Goal: Task Accomplishment & Management: Complete application form

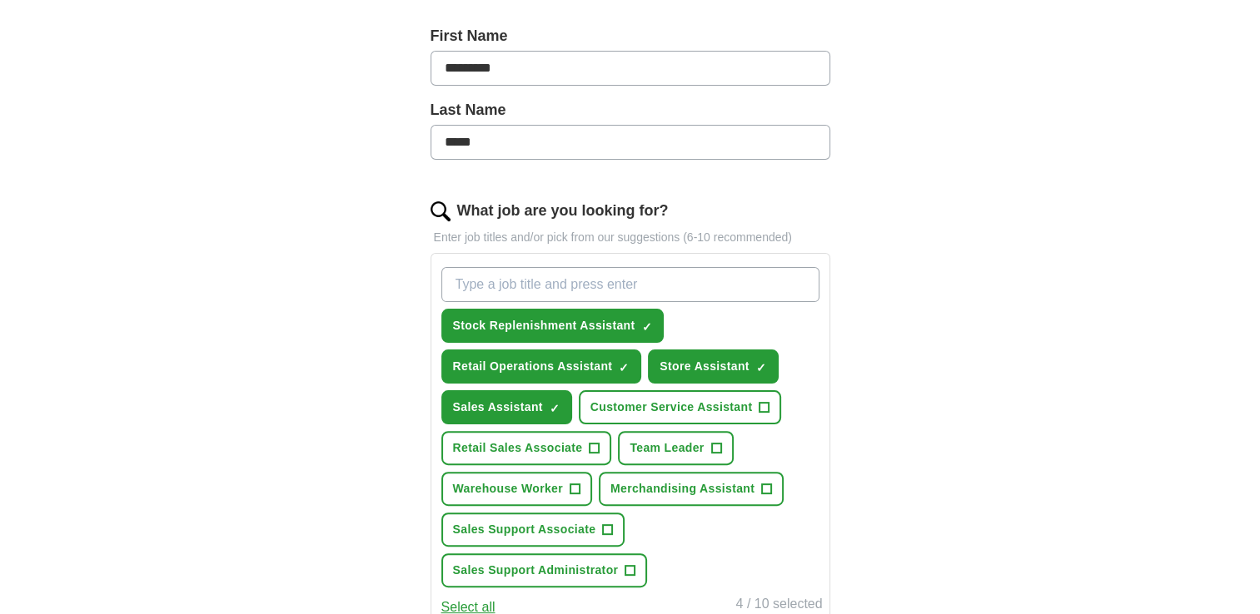
scroll to position [449, 0]
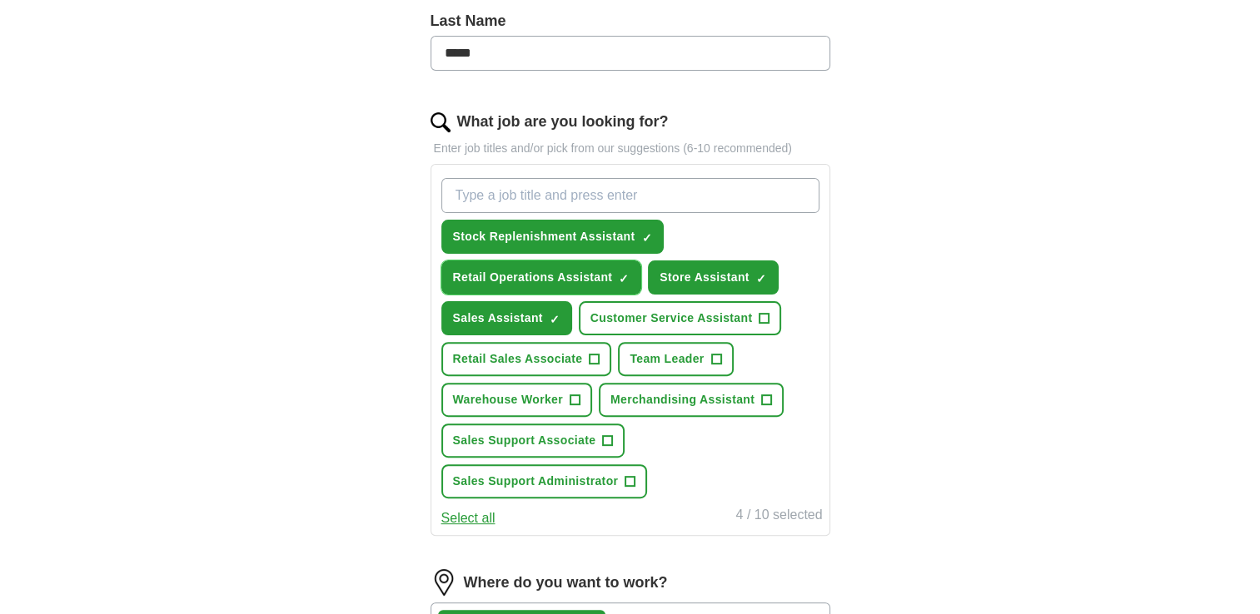
click at [0, 0] on span "×" at bounding box center [0, 0] width 0 height 0
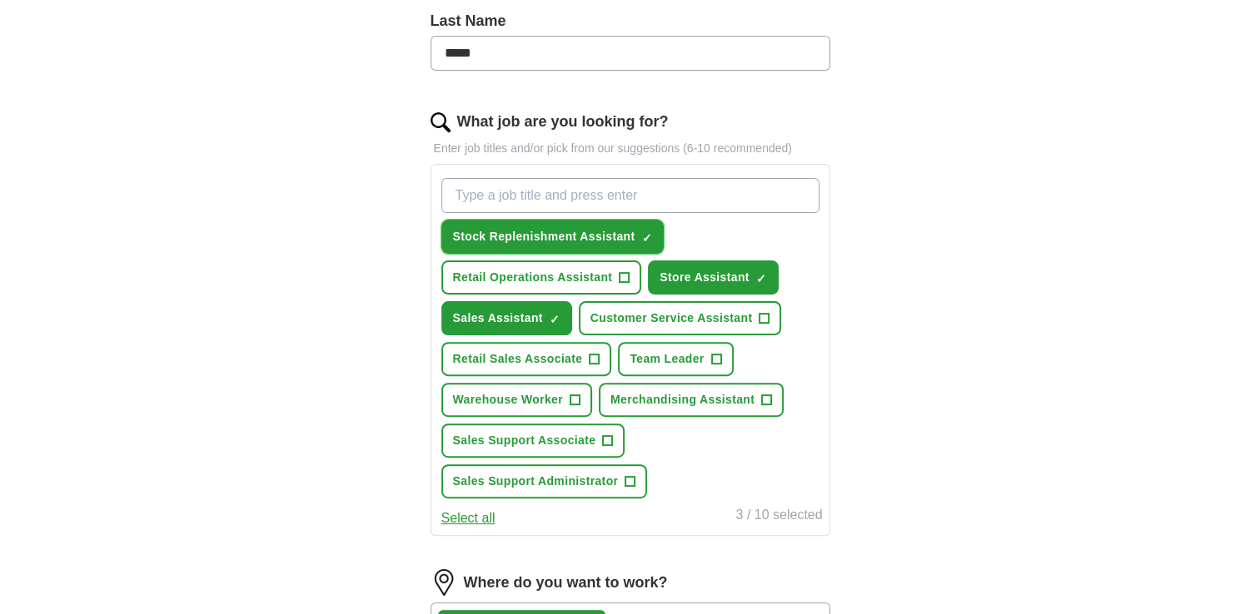
click at [0, 0] on span "×" at bounding box center [0, 0] width 0 height 0
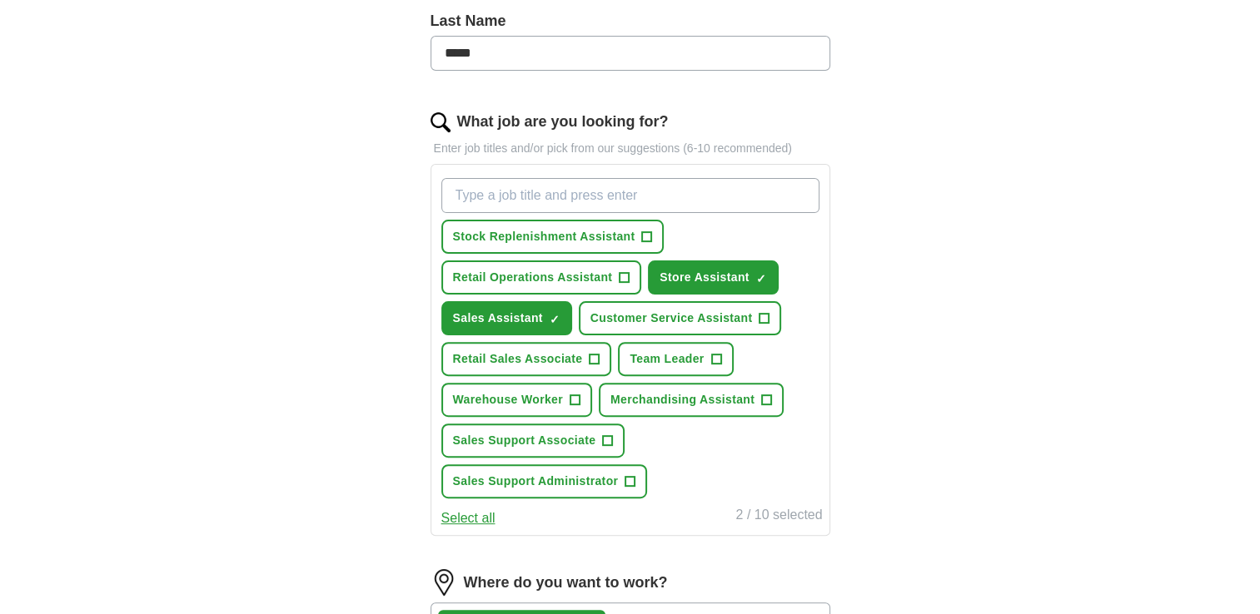
click at [577, 184] on input "What job are you looking for?" at bounding box center [630, 195] width 378 height 35
click at [536, 192] on input "Warehouse" at bounding box center [630, 195] width 378 height 35
type input "W"
click at [545, 203] on input "What job are you looking for?" at bounding box center [630, 195] width 378 height 35
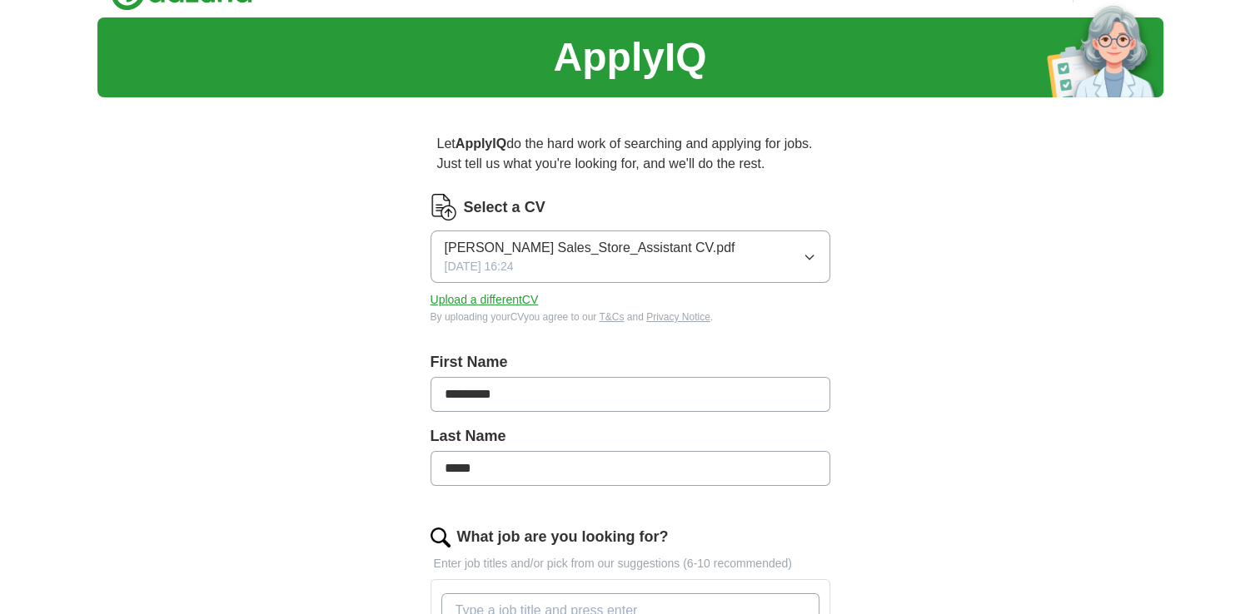
scroll to position [0, 0]
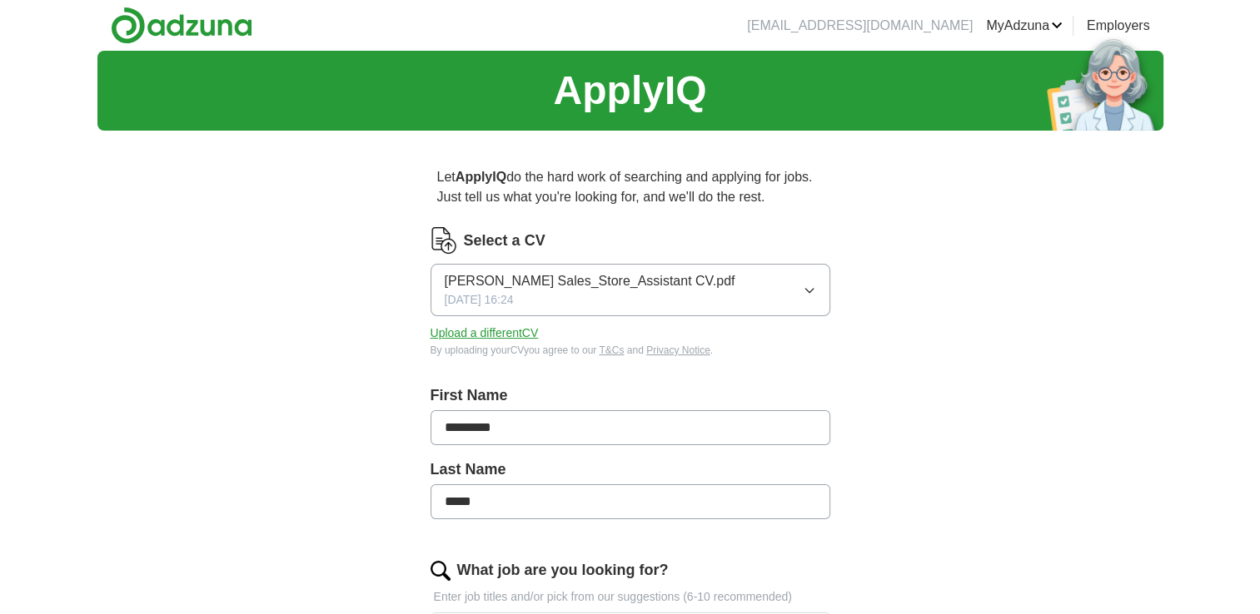
click at [801, 295] on button "[PERSON_NAME] Sales_Store_Assistant CV.pdf [DATE] 16:24" at bounding box center [630, 290] width 400 height 52
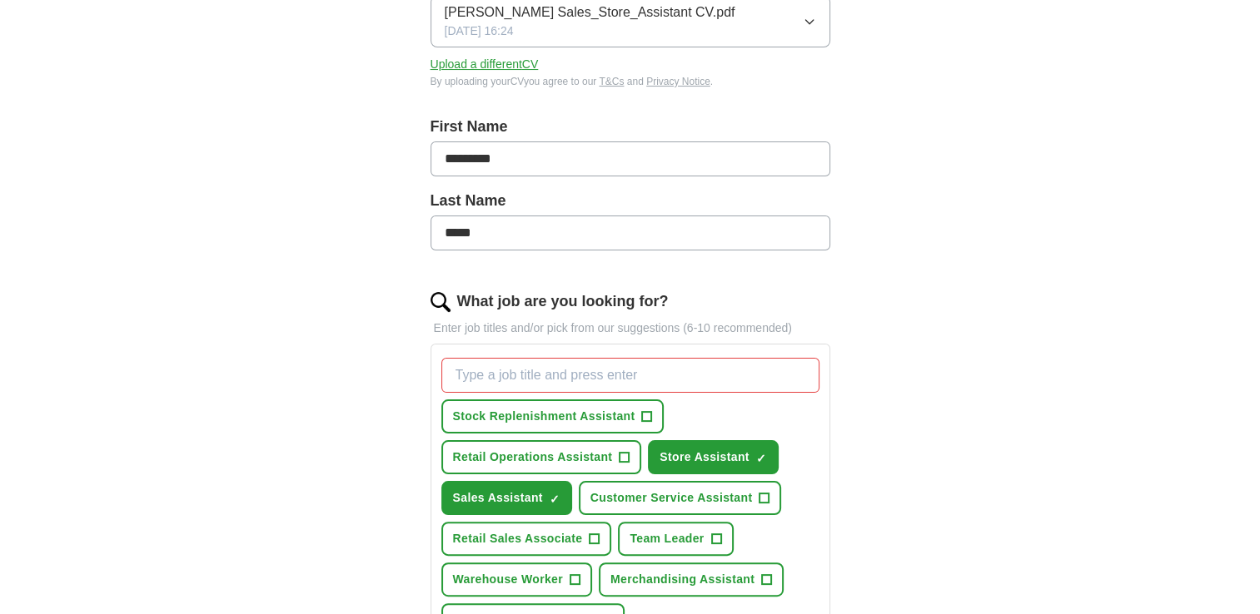
scroll to position [380, 0]
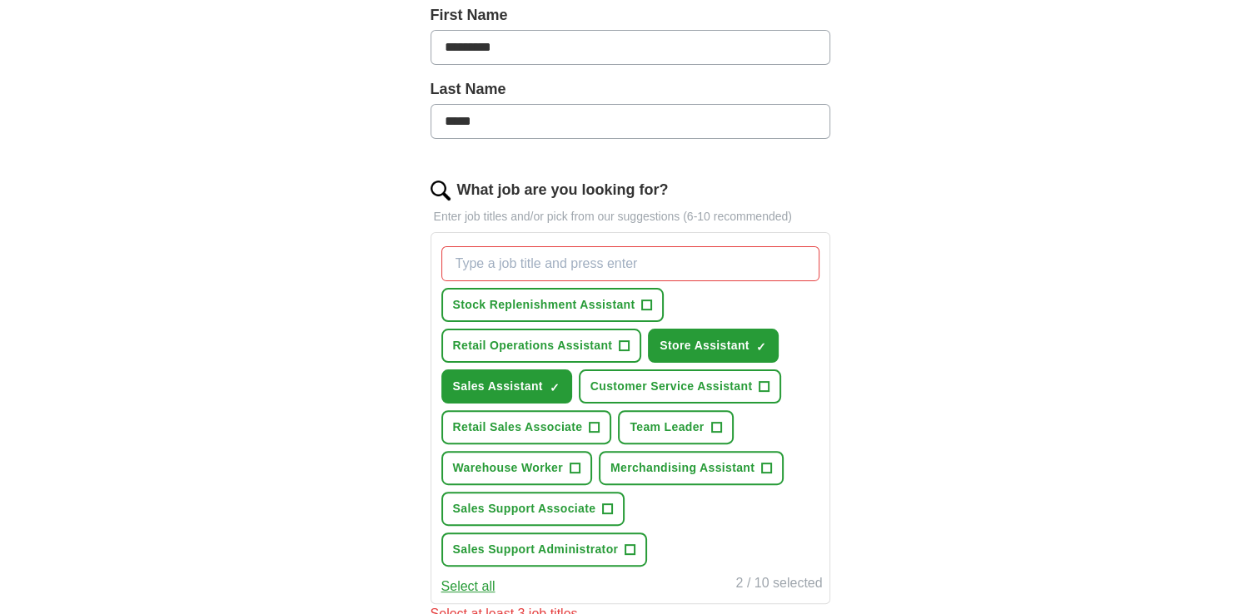
click at [529, 259] on input "What job are you looking for?" at bounding box center [630, 263] width 378 height 35
type input "Warehouse Assistant"
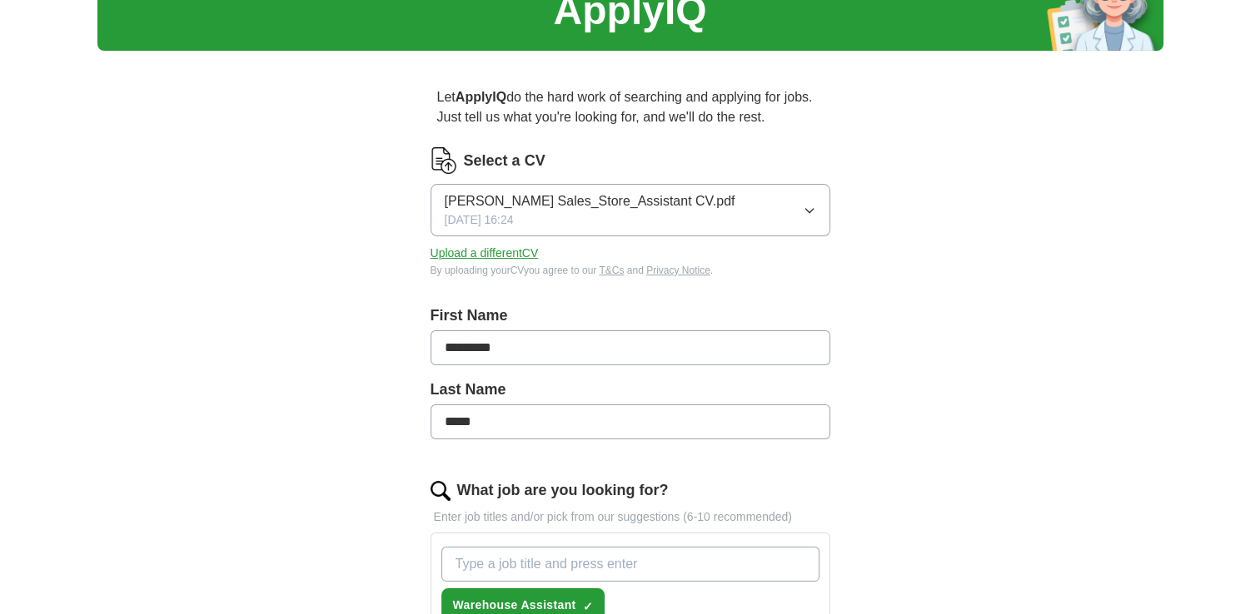
scroll to position [0, 0]
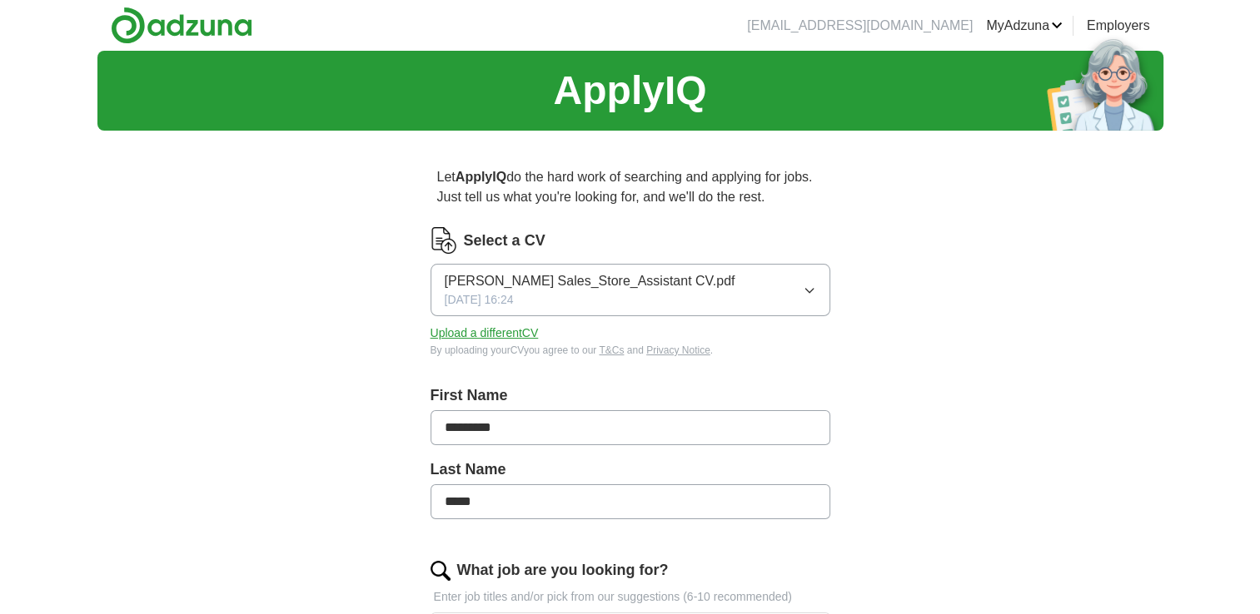
click at [776, 290] on button "[PERSON_NAME] Sales_Store_Assistant CV.pdf [DATE] 16:24" at bounding box center [630, 290] width 400 height 52
click at [464, 331] on button "Upload a different CV" at bounding box center [484, 333] width 108 height 17
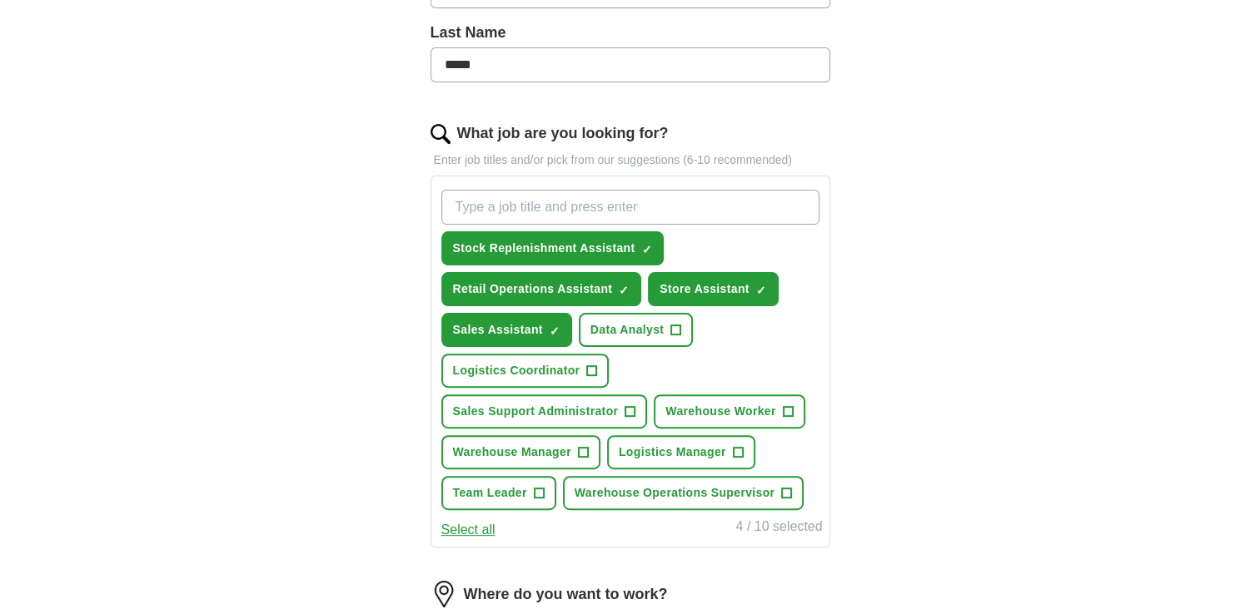
scroll to position [440, 0]
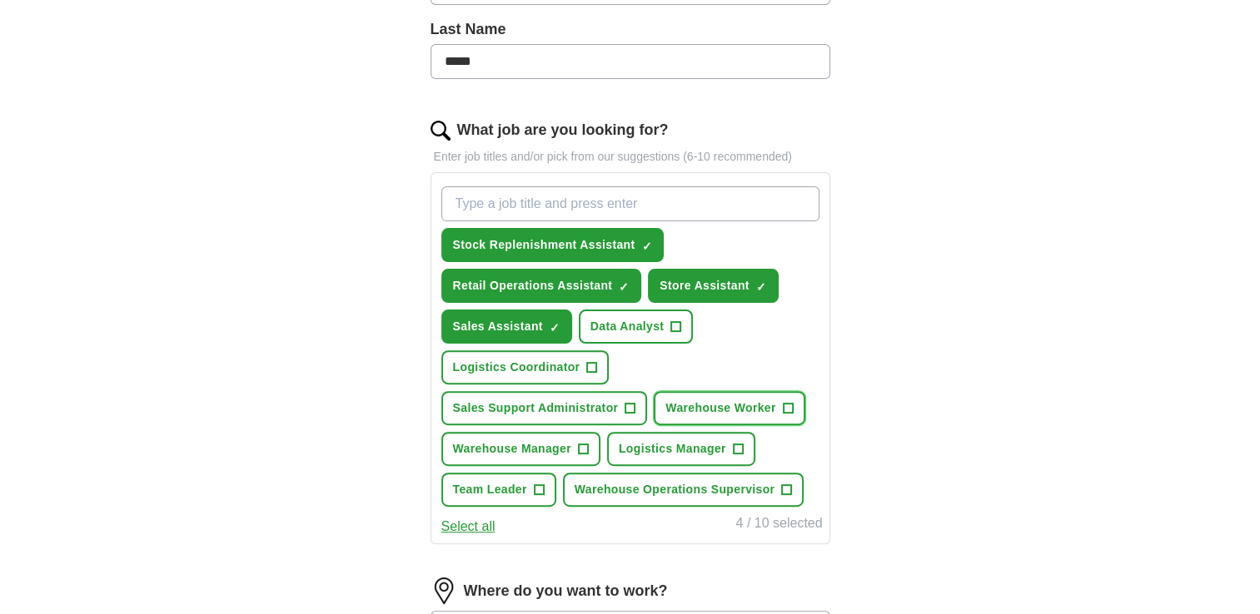
click at [688, 401] on span "Warehouse Worker" at bounding box center [720, 408] width 110 height 17
click at [533, 455] on button "Warehouse Manager +" at bounding box center [520, 449] width 159 height 34
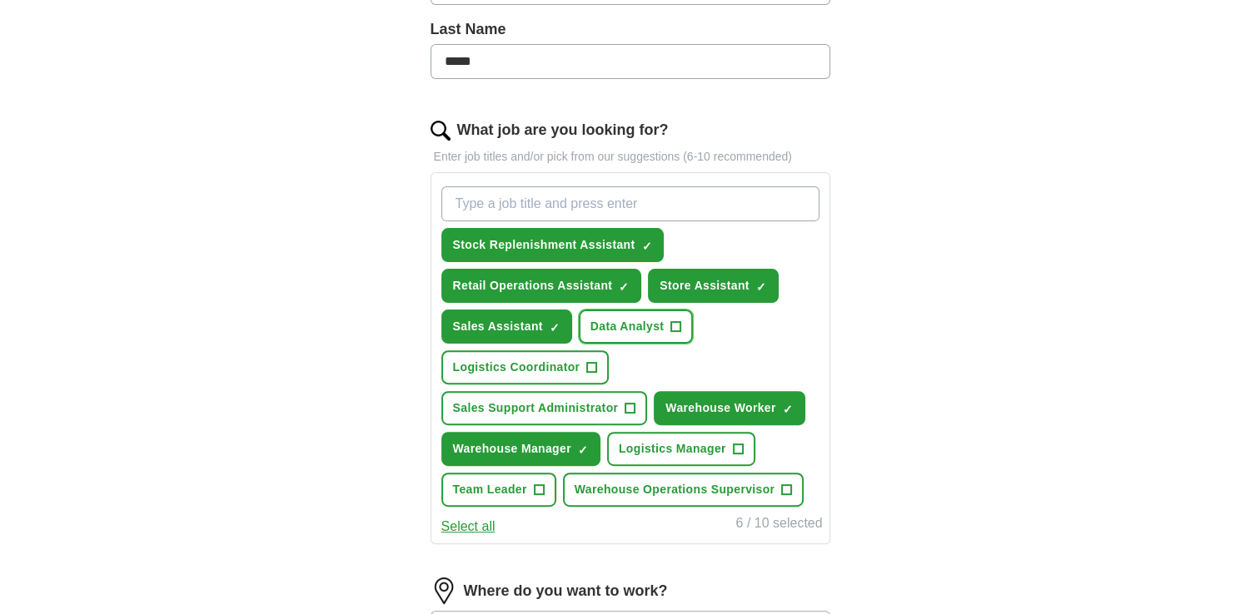
click at [627, 328] on span "Data Analyst" at bounding box center [627, 326] width 74 height 17
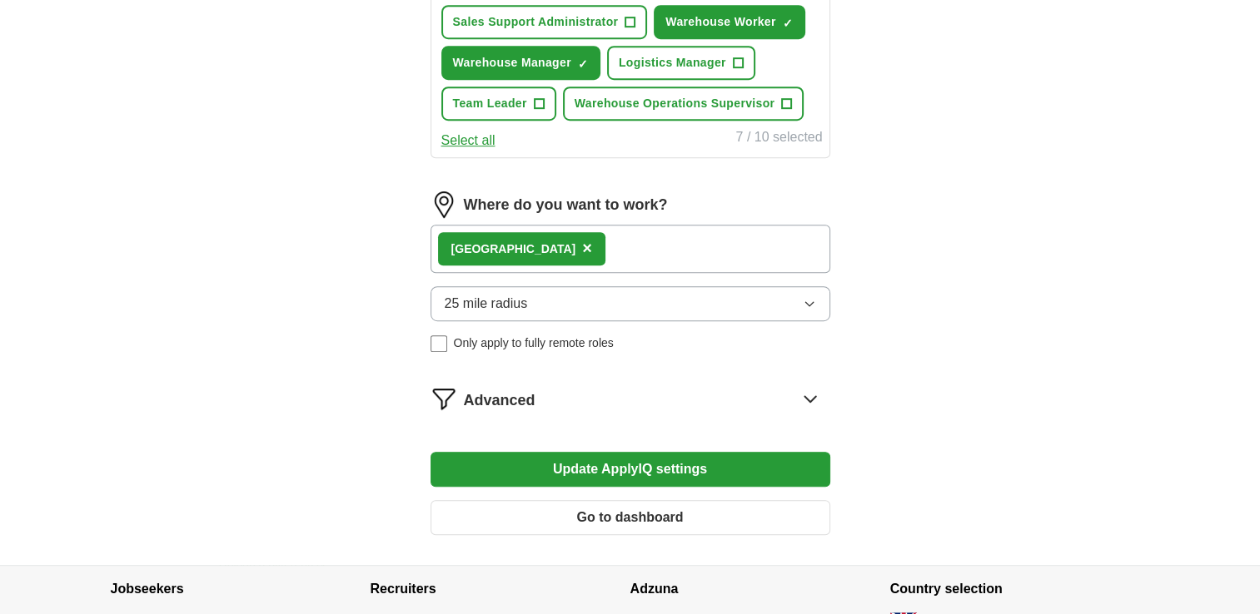
scroll to position [830, 0]
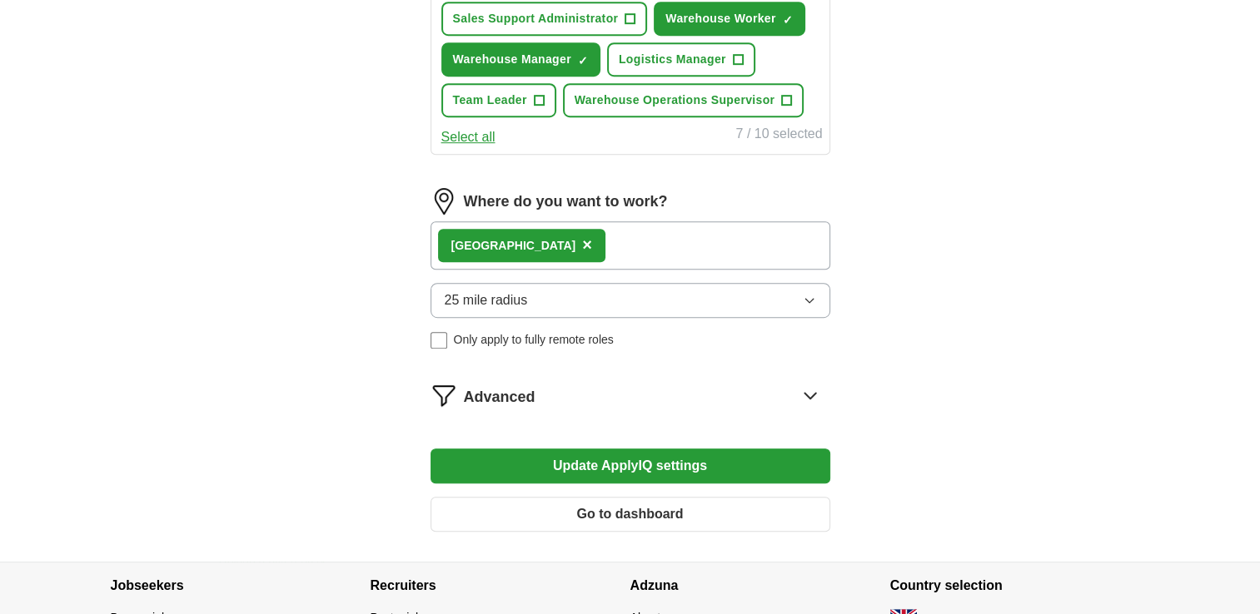
click at [582, 236] on span "×" at bounding box center [587, 245] width 10 height 18
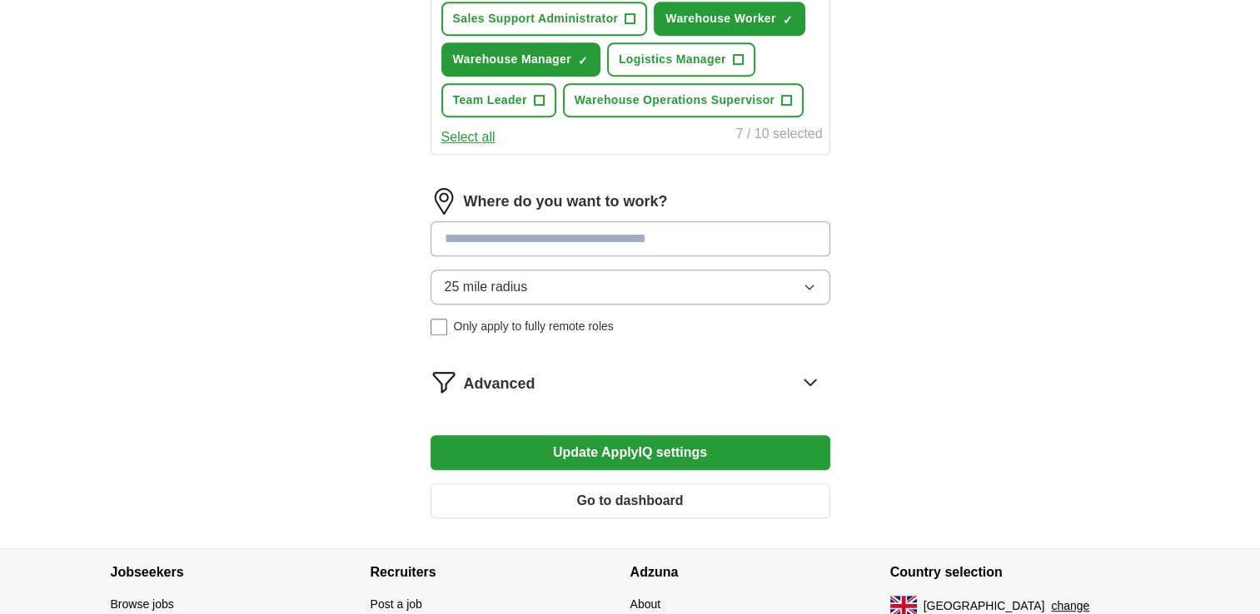
click at [526, 236] on input at bounding box center [630, 238] width 400 height 35
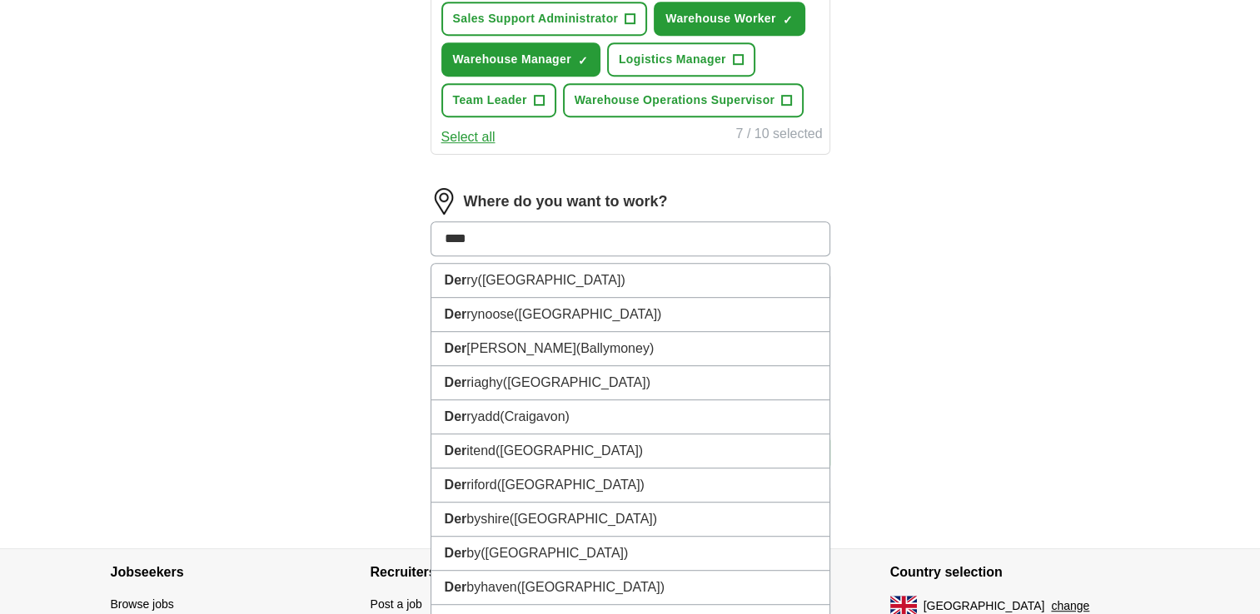
type input "*****"
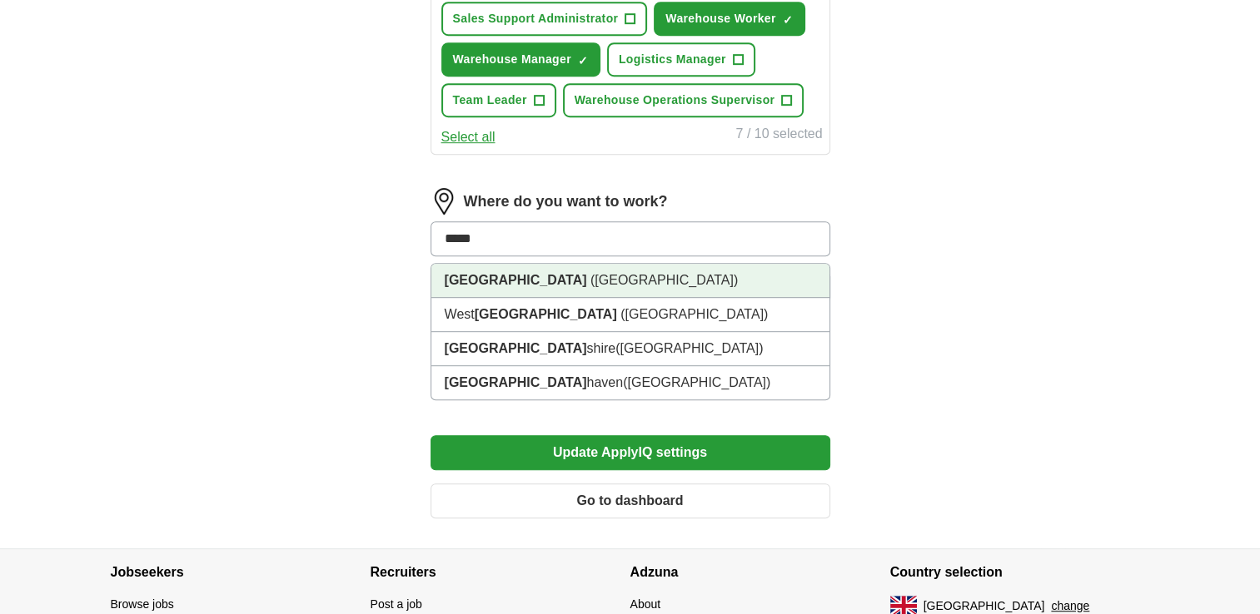
click at [590, 278] on span "([GEOGRAPHIC_DATA])" at bounding box center [663, 280] width 147 height 14
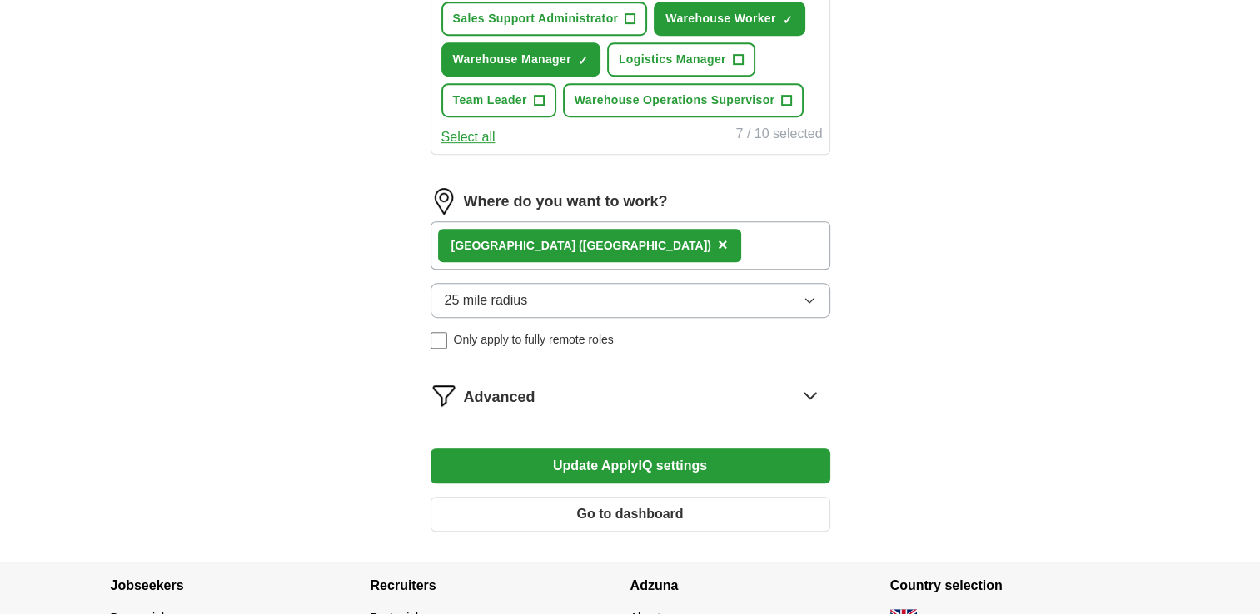
click at [603, 455] on button "Update ApplyIQ settings" at bounding box center [630, 466] width 400 height 35
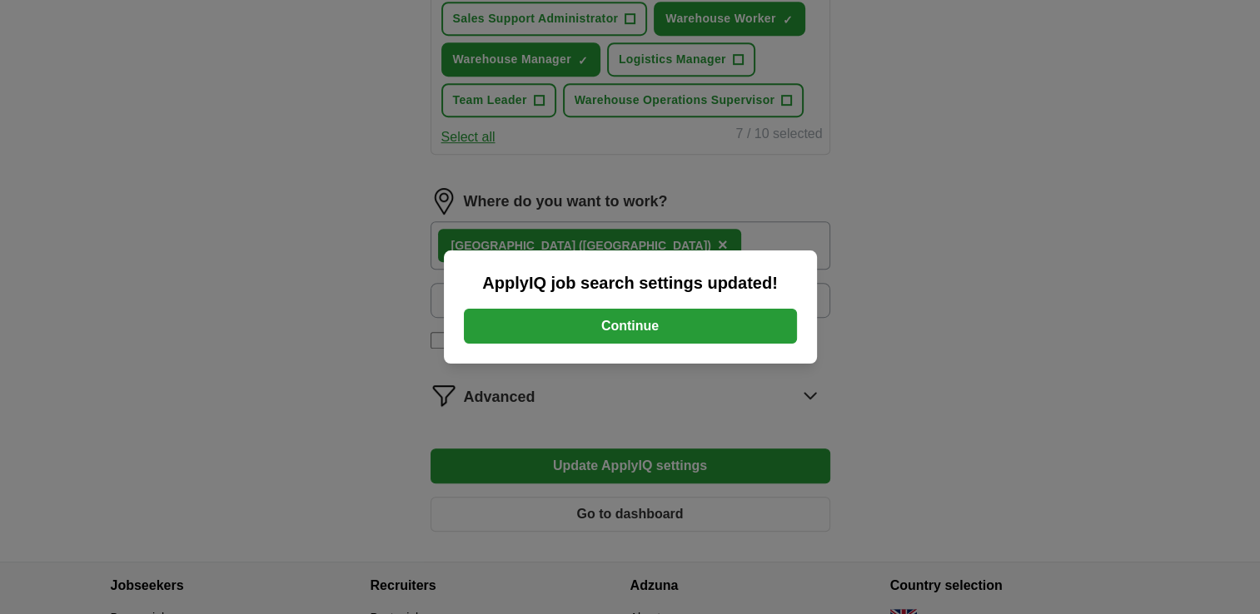
click at [691, 326] on button "Continue" at bounding box center [630, 326] width 333 height 35
